Goal: Find specific page/section: Find specific page/section

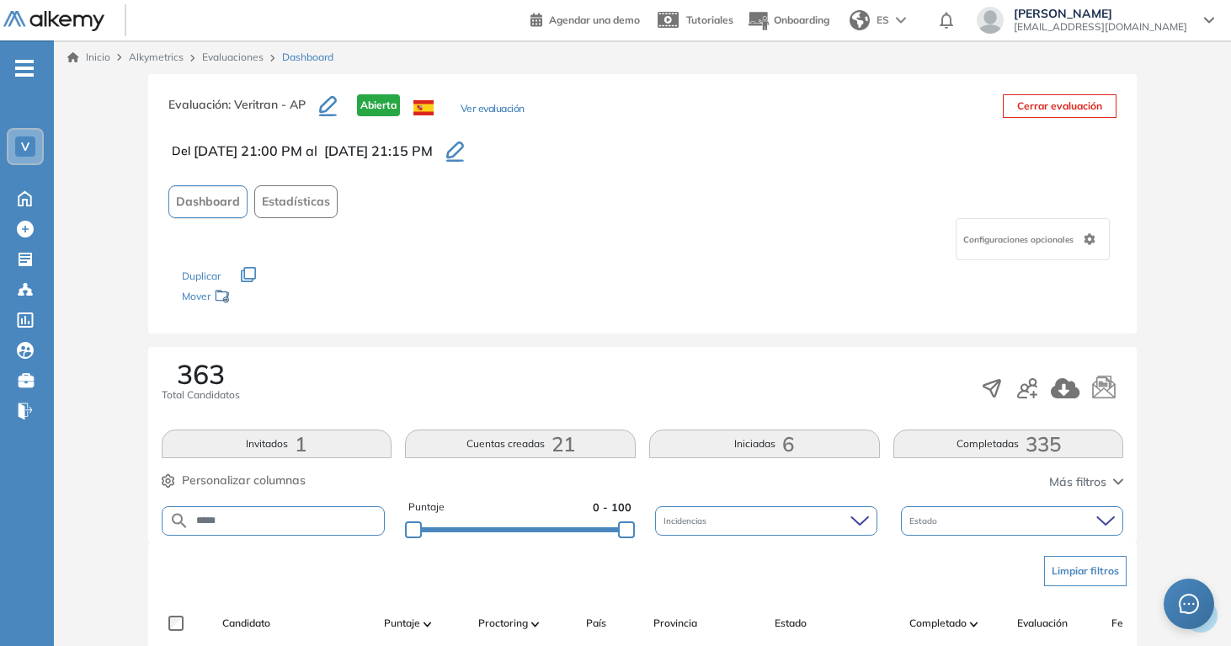
click at [229, 53] on link "Evaluaciones" at bounding box center [232, 57] width 61 height 13
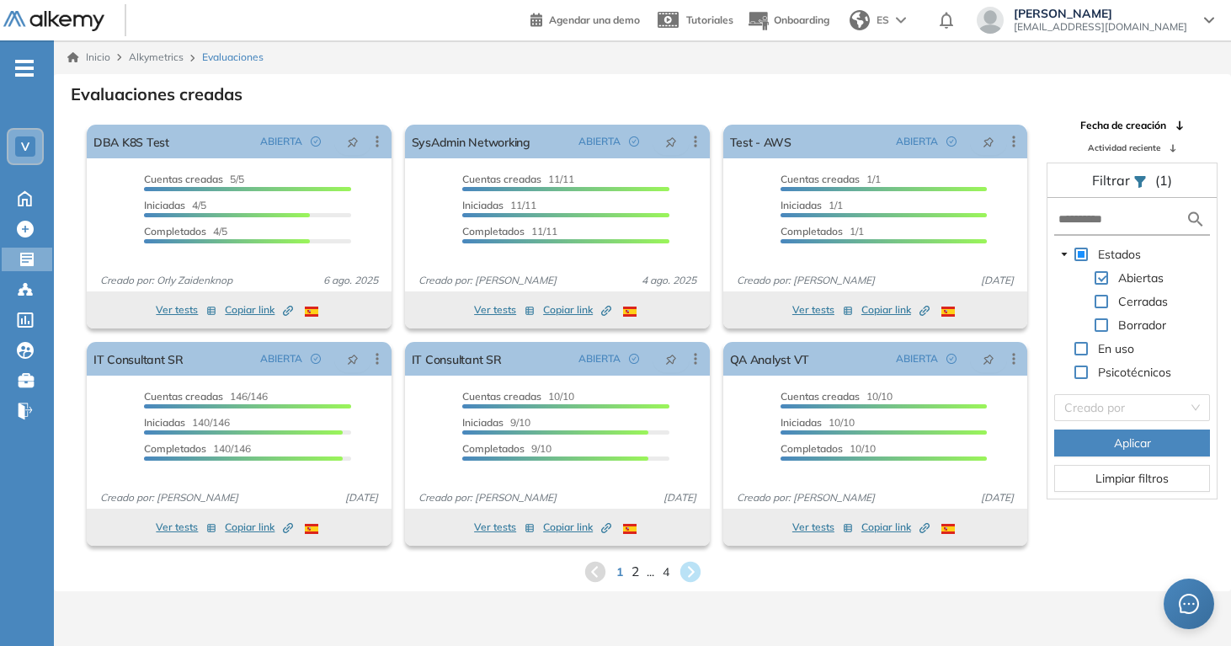
click at [635, 569] on span "2" at bounding box center [635, 571] width 8 height 19
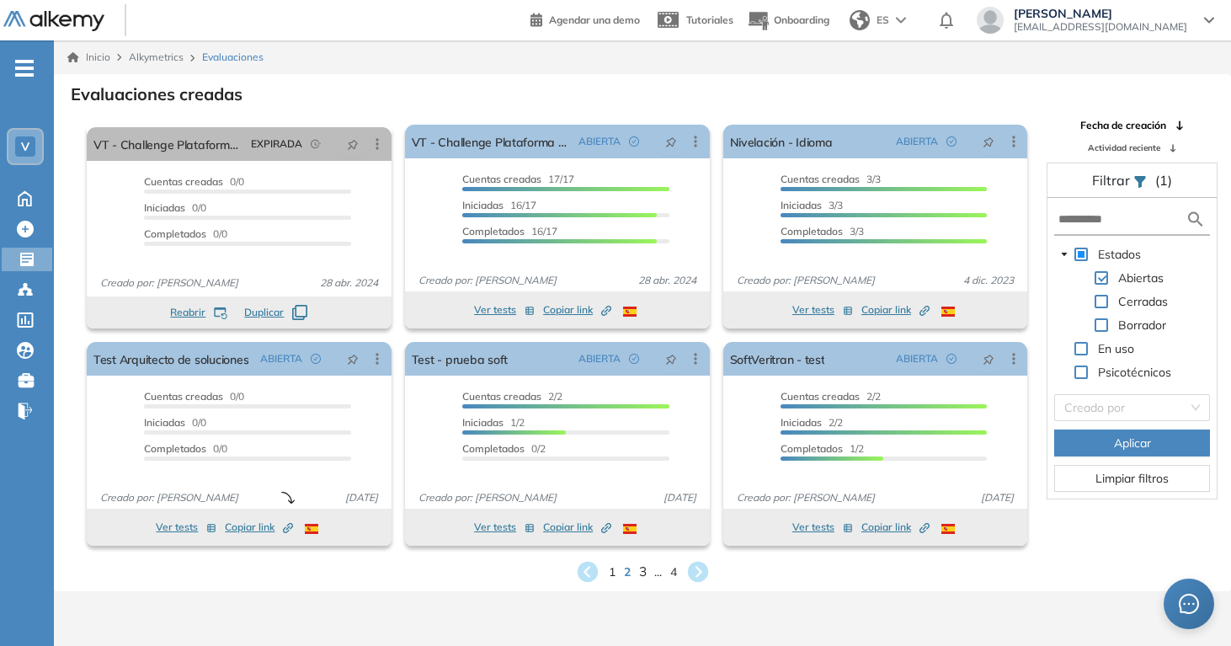
click at [642, 571] on span "3" at bounding box center [642, 571] width 8 height 19
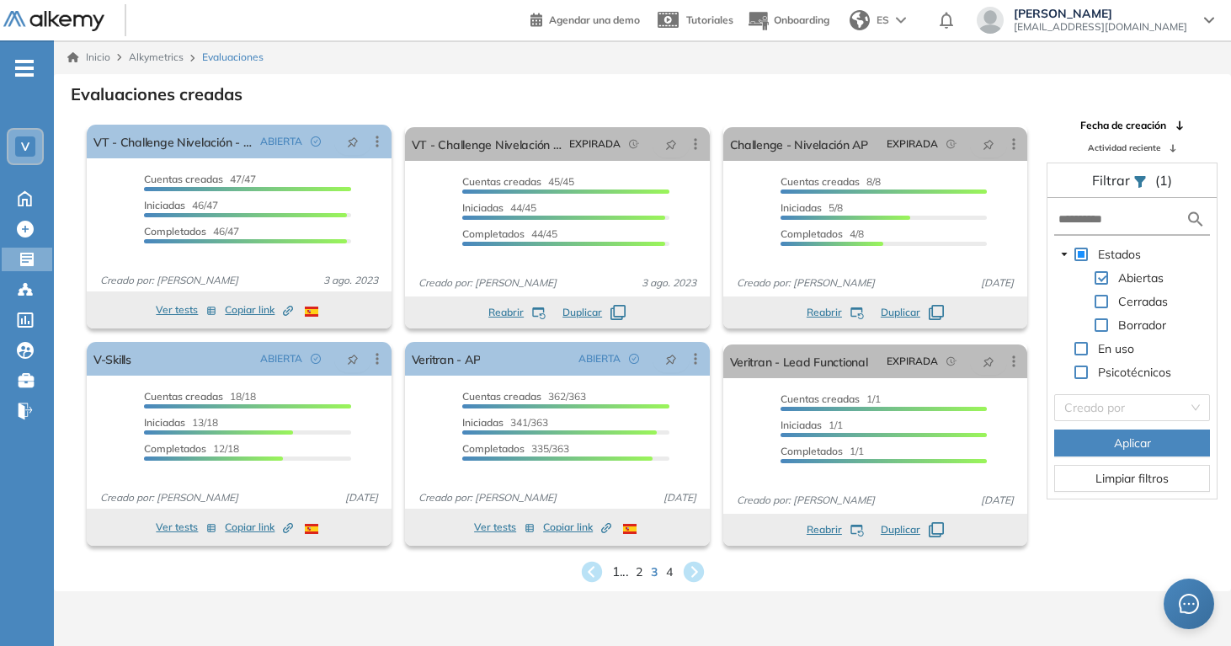
click at [622, 574] on span "1 ..." at bounding box center [620, 571] width 16 height 19
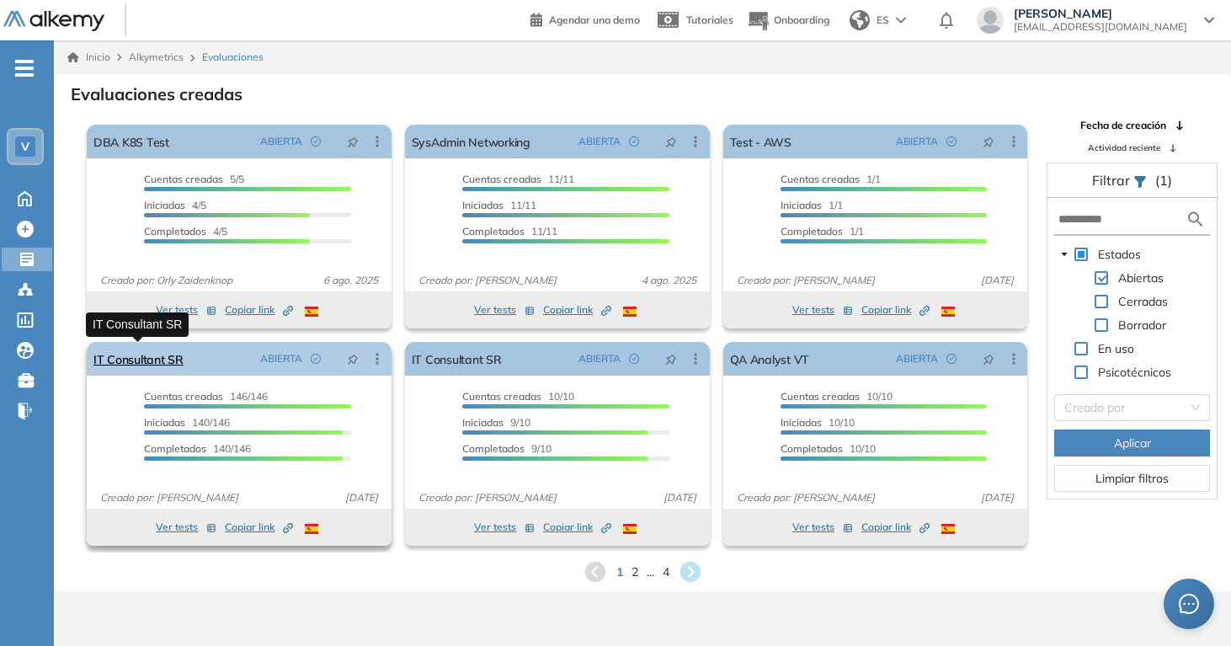
click at [180, 351] on link "IT Consultant SR" at bounding box center [138, 359] width 90 height 34
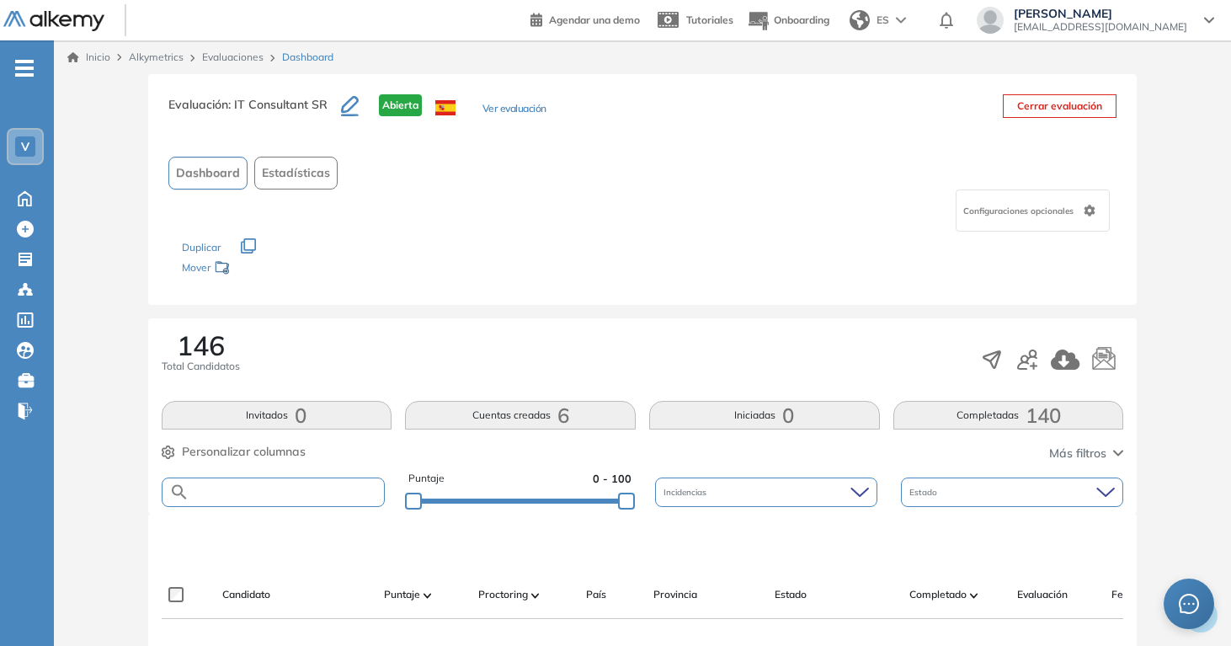
click at [267, 489] on input "text" at bounding box center [287, 492] width 195 height 13
type input "*****"
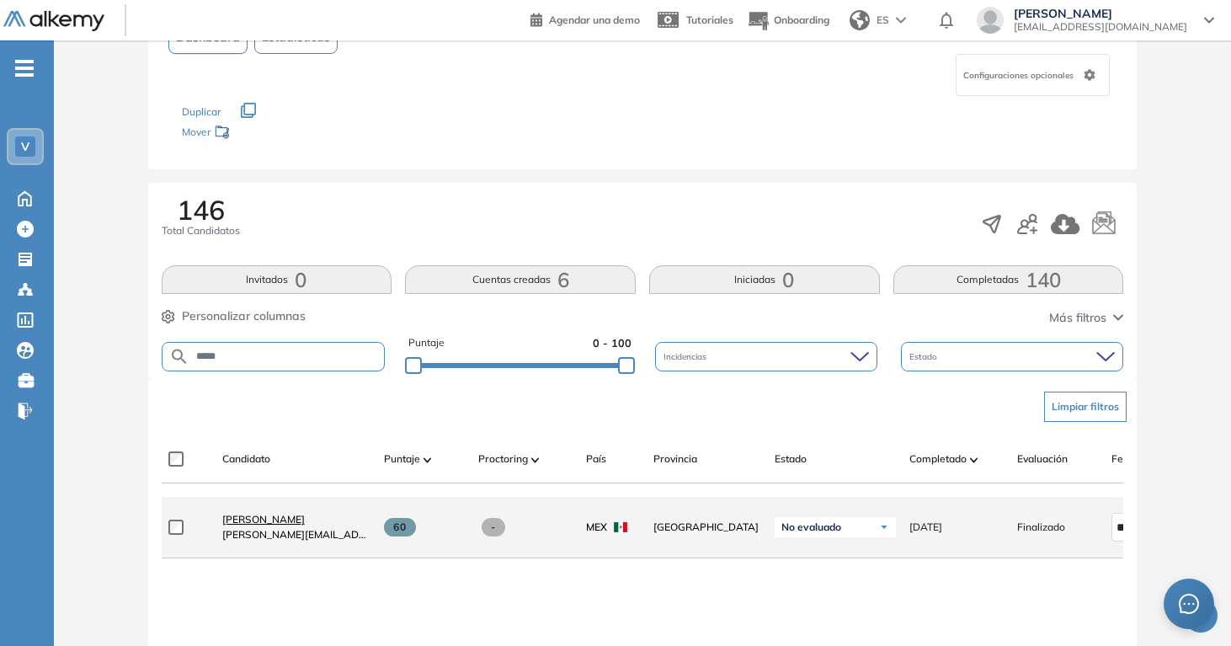
scroll to position [136, 0]
click at [246, 521] on span "[PERSON_NAME]" at bounding box center [263, 518] width 83 height 13
